Goal: Information Seeking & Learning: Understand process/instructions

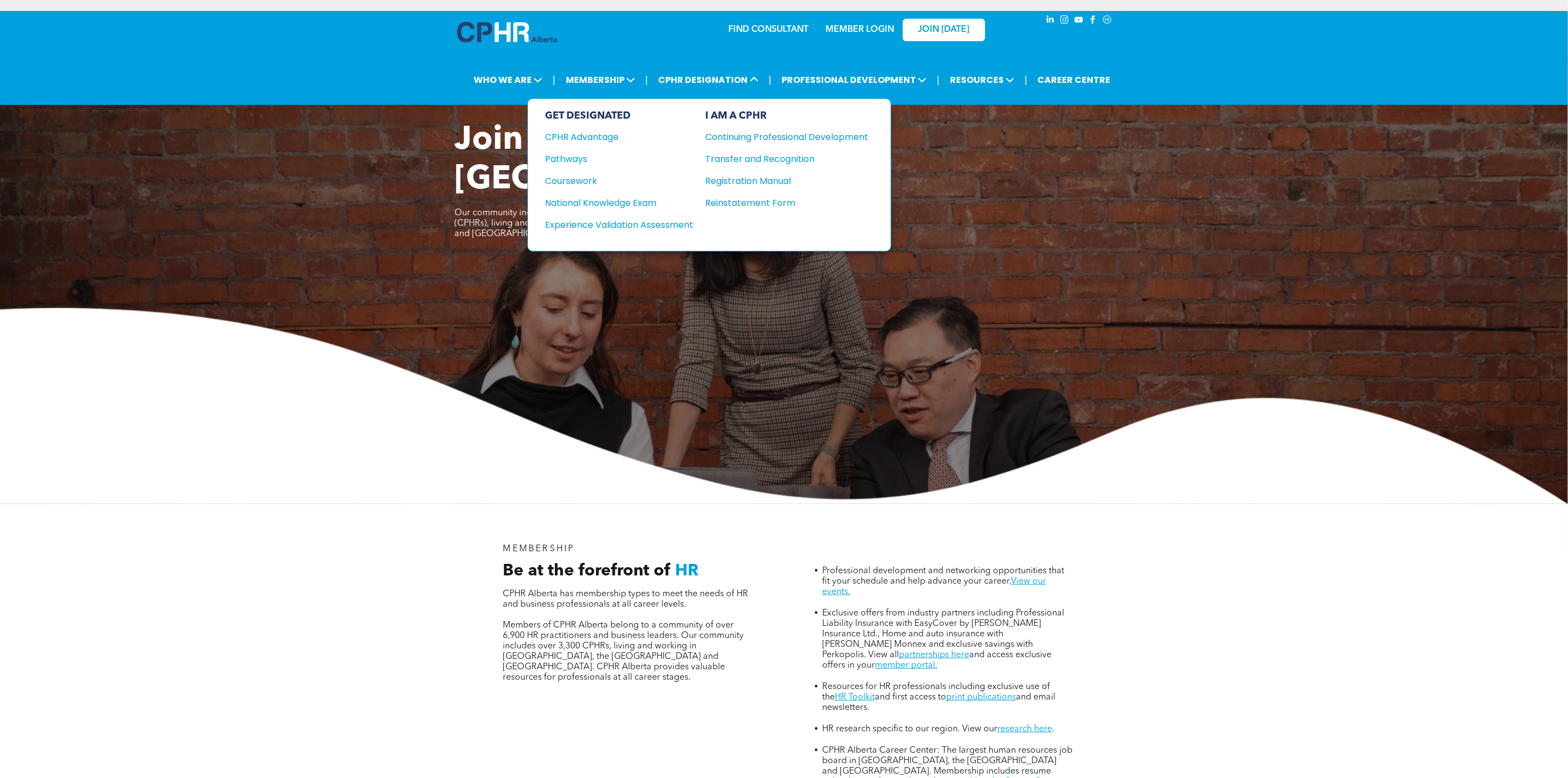
click at [751, 137] on div "Continuing Professional Development" at bounding box center [780, 136] width 147 height 13
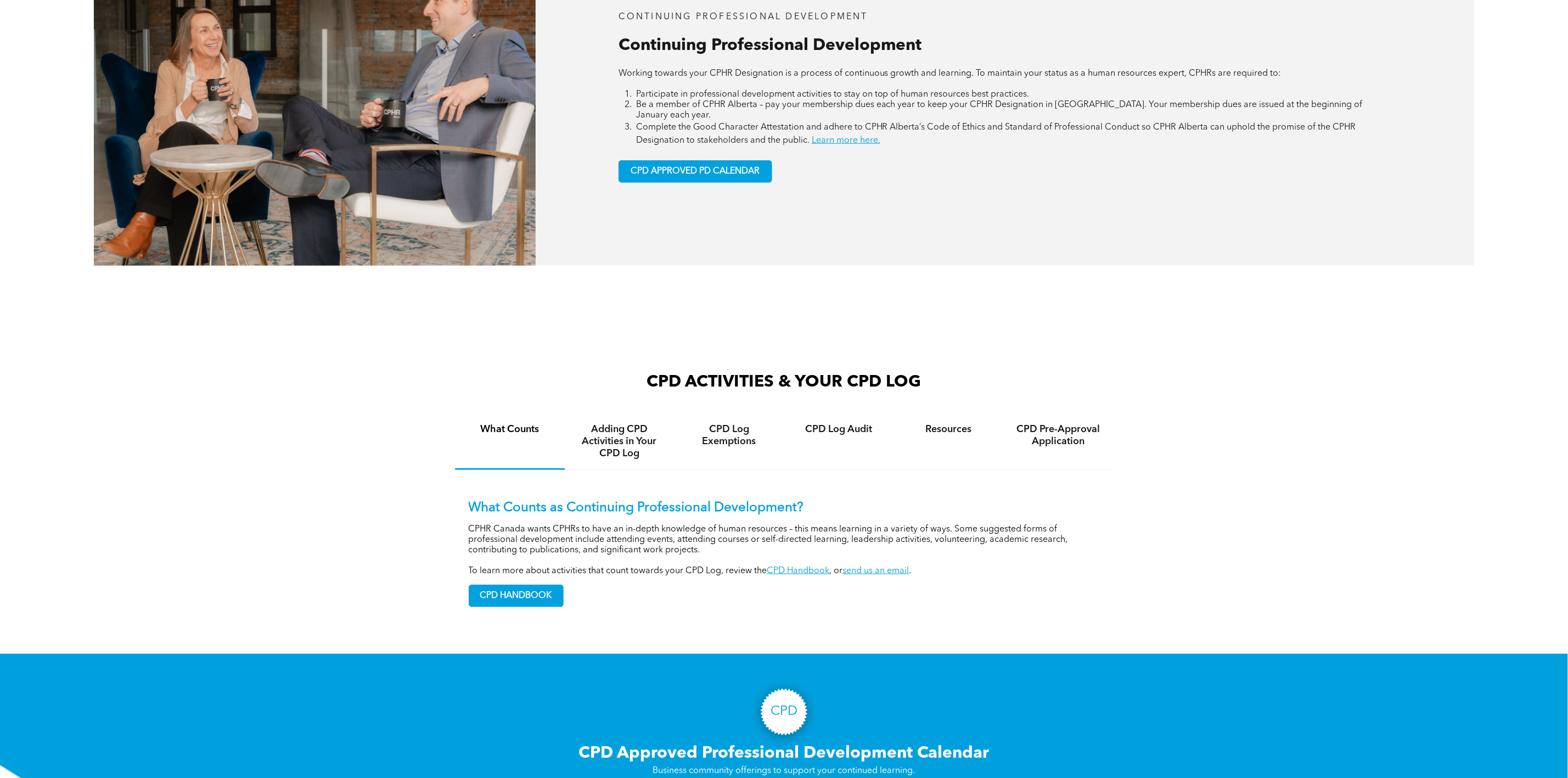
scroll to position [906, 0]
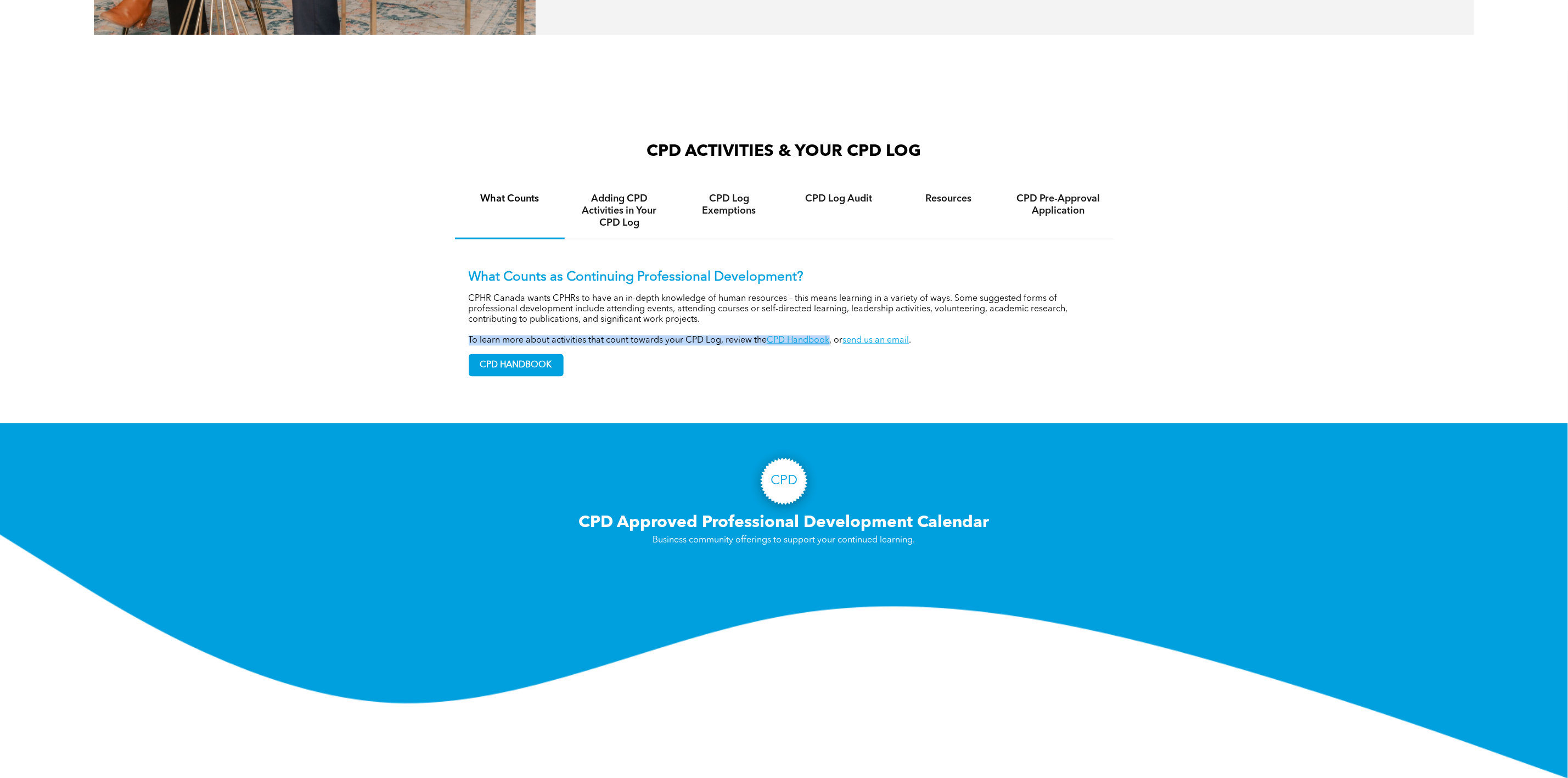
drag, startPoint x: 464, startPoint y: 331, endPoint x: 829, endPoint y: 336, distance: 365.0
click at [829, 336] on div "What Counts as Continuing Professional Development? CPHR Canada wants CPHRs to …" at bounding box center [784, 315] width 659 height 151
copy p "To learn more about activities that count towards your CPD Log, review the CPD …"
click at [1105, 213] on div "CPD Pre-Approval Application" at bounding box center [1058, 211] width 110 height 56
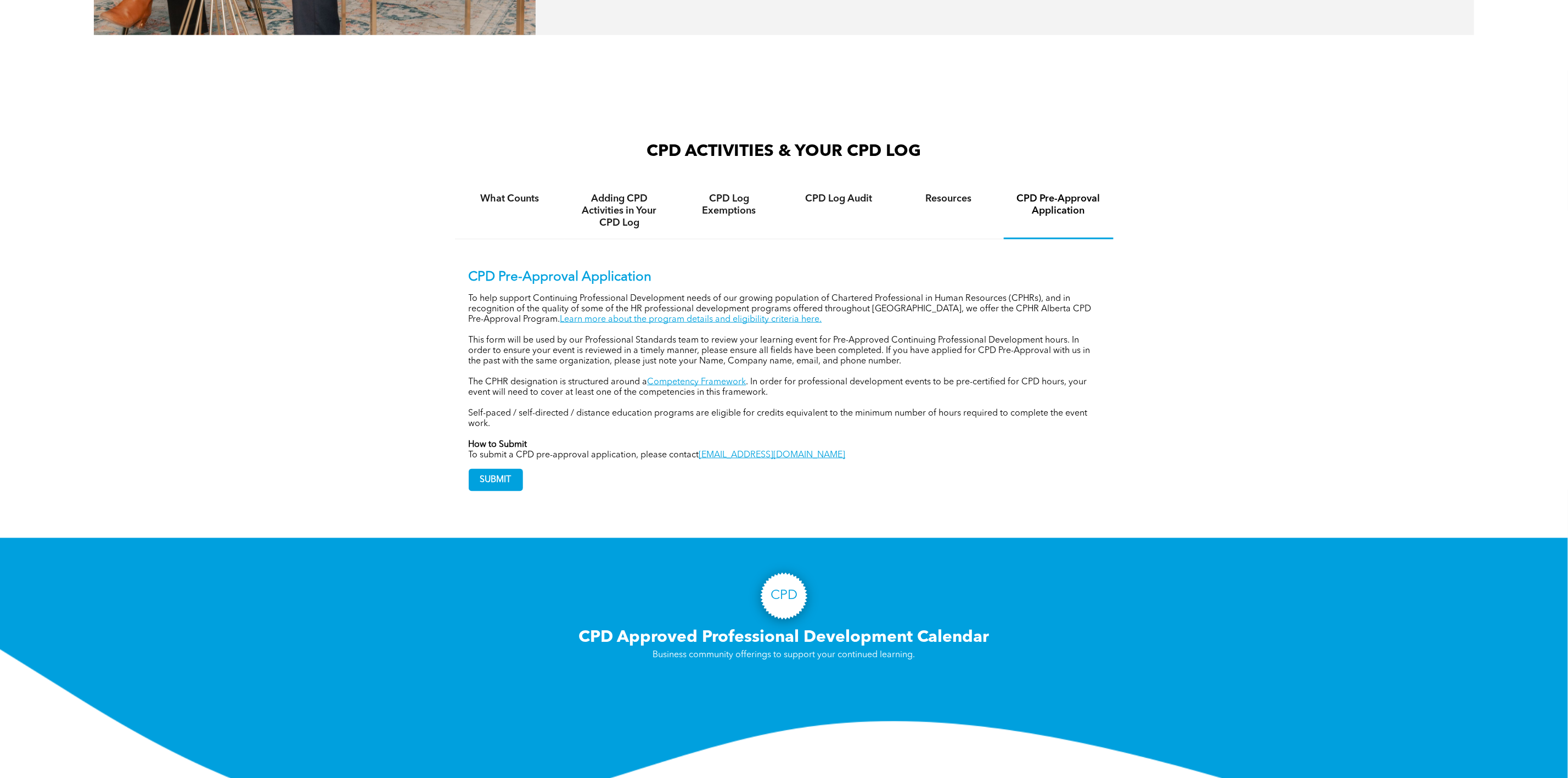
click at [617, 316] on link "Learn more about the program details and eligibility criteria here." at bounding box center [691, 320] width 262 height 9
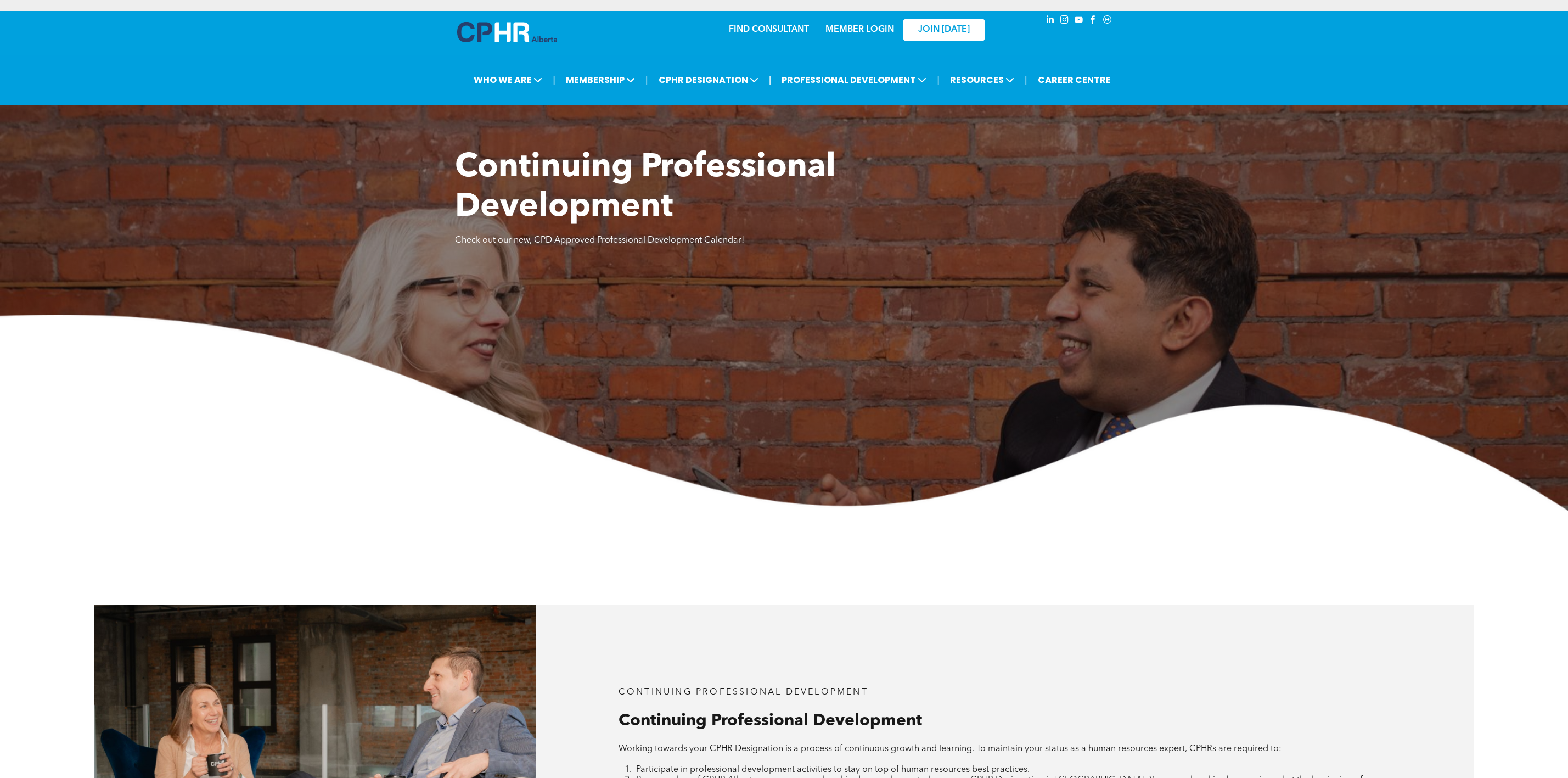
scroll to position [906, 0]
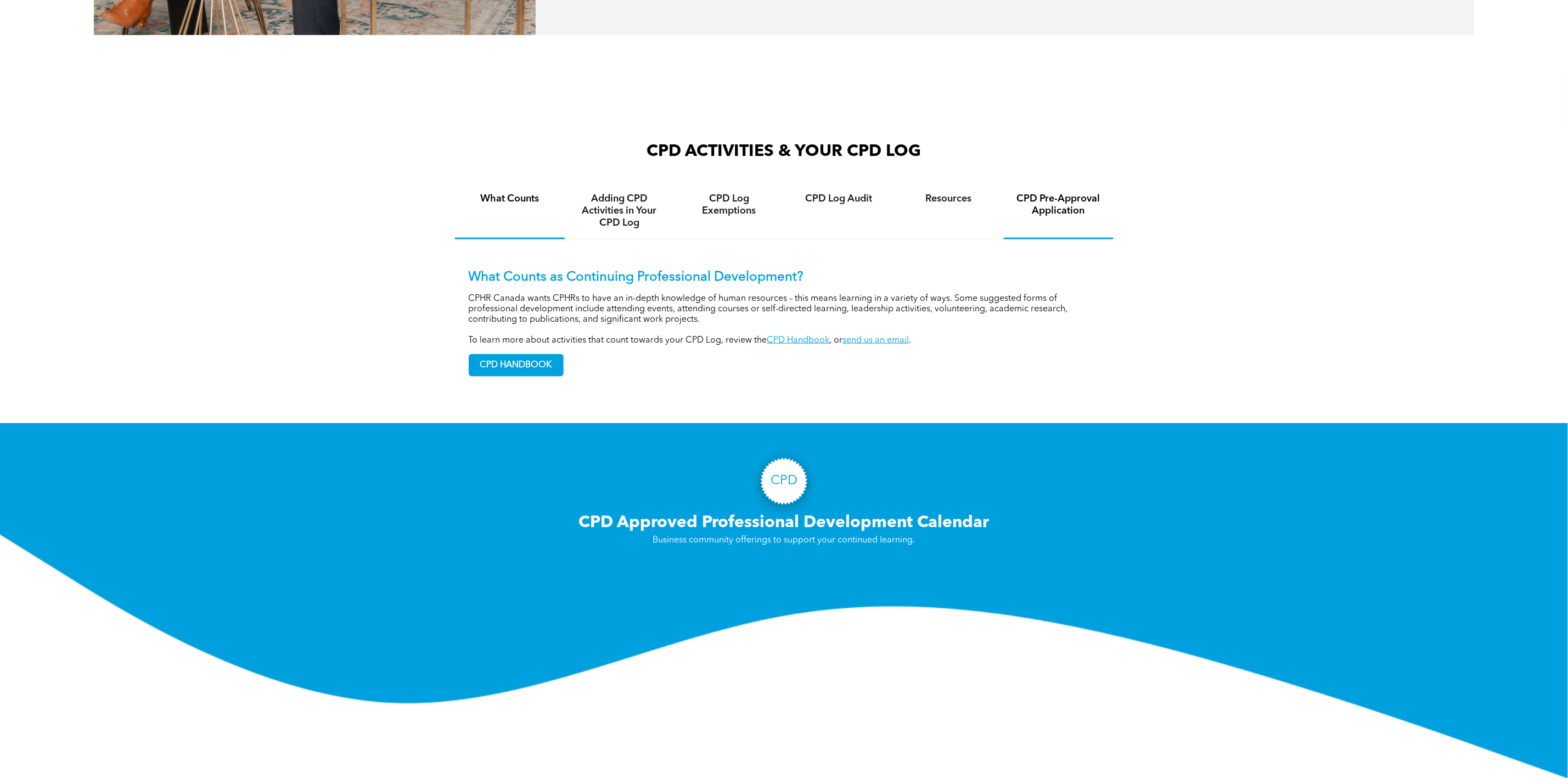
click at [1047, 206] on h4 "CPD Pre-Approval Application" at bounding box center [1058, 204] width 90 height 24
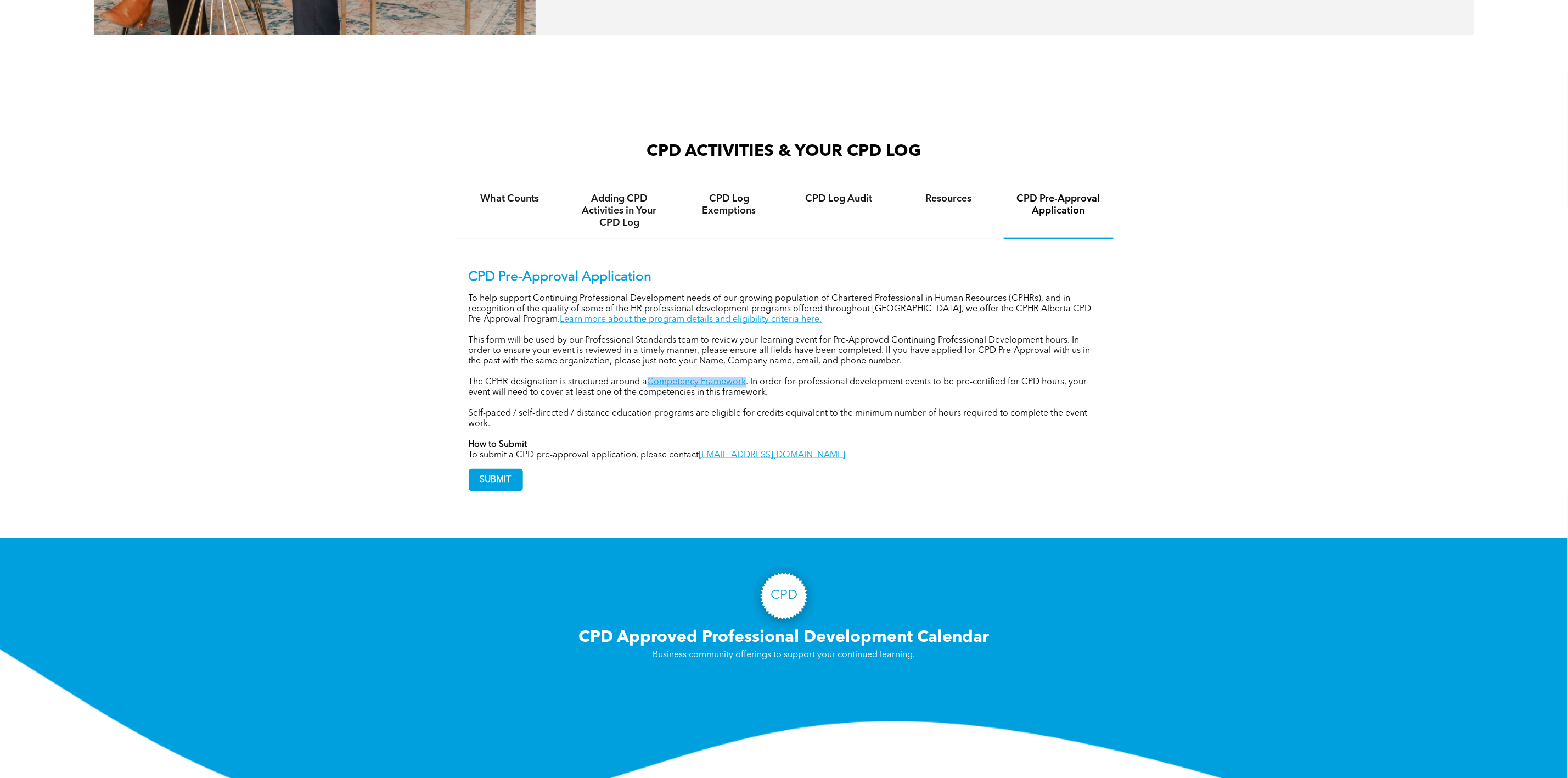
drag, startPoint x: 644, startPoint y: 376, endPoint x: 745, endPoint y: 376, distance: 101.0
click at [745, 377] on p "The CPHR designation is structured around a Competency Framework . In order for…" at bounding box center [784, 387] width 631 height 21
copy p "Competency Framework"
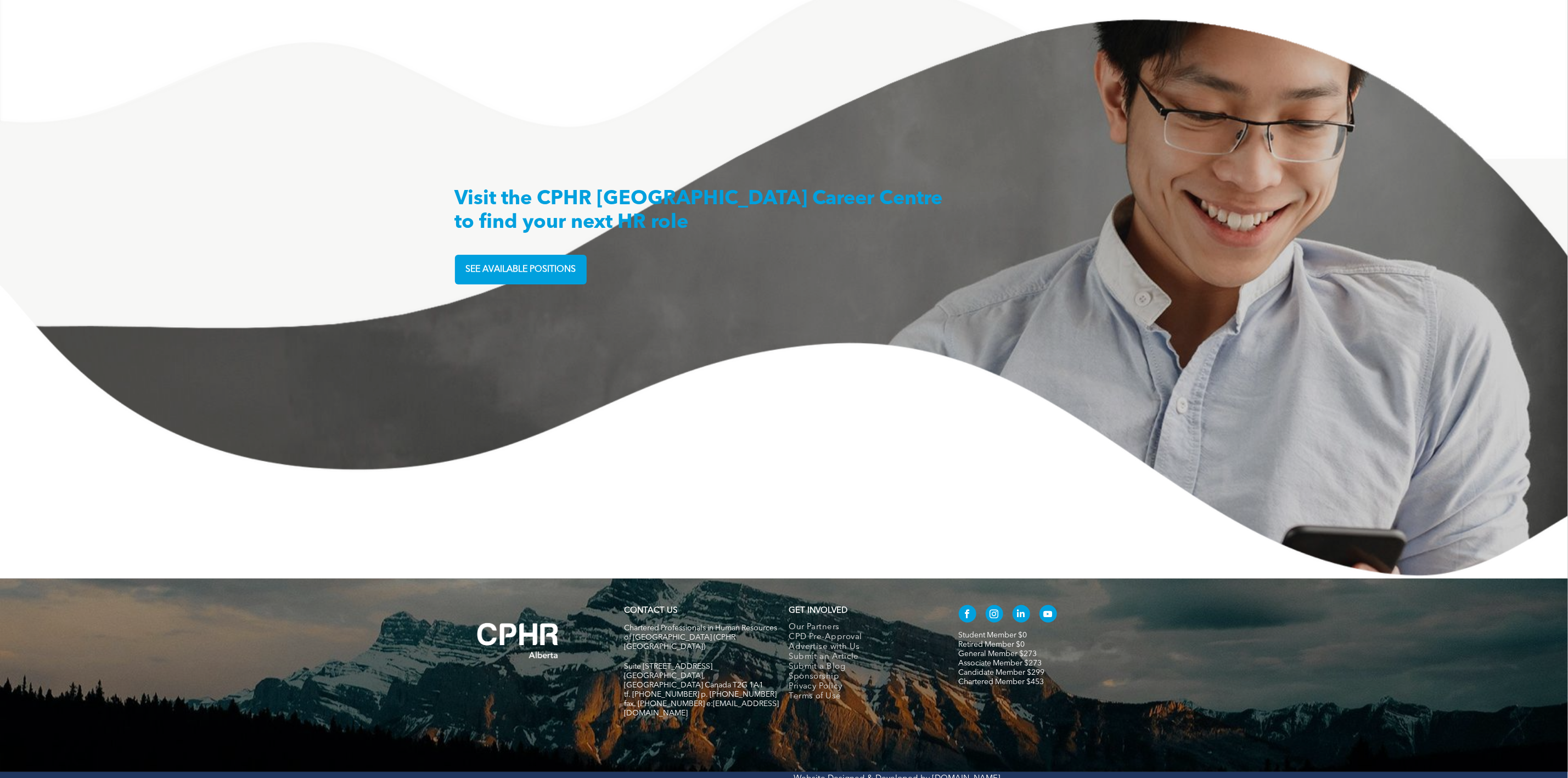
scroll to position [3165, 0]
